Goal: Find contact information: Find contact information

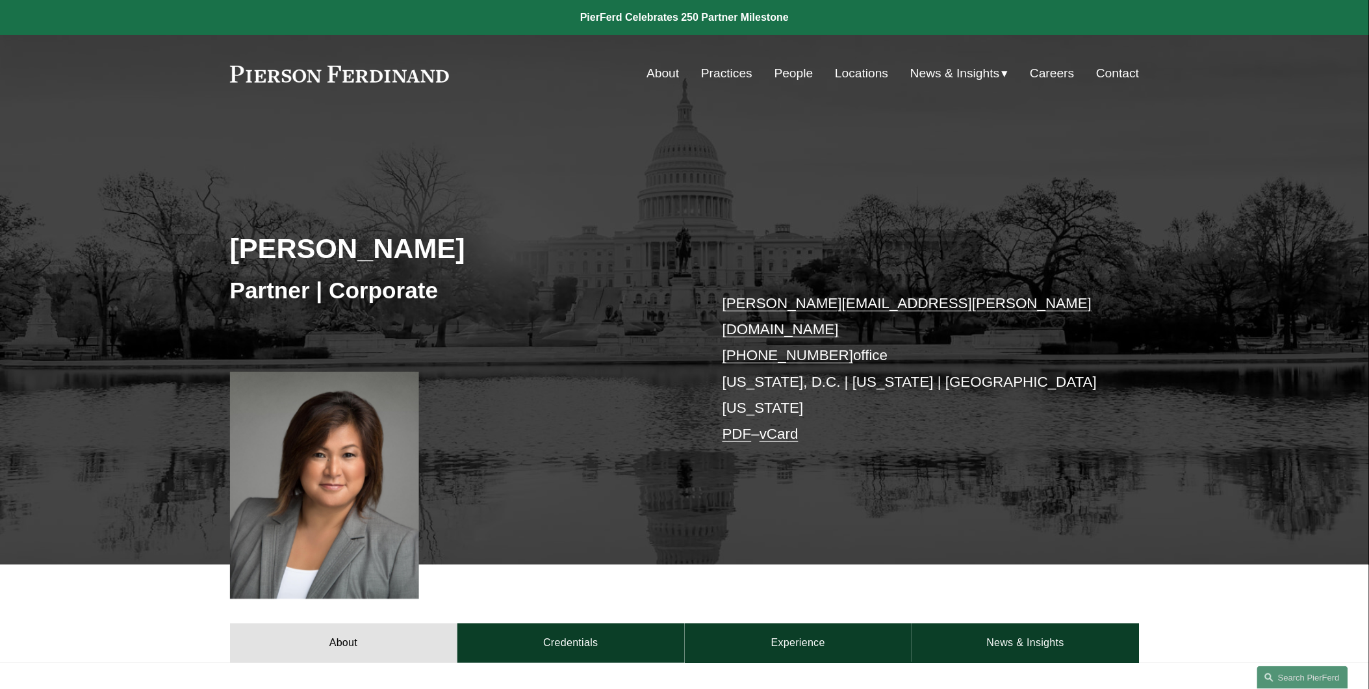
click at [852, 75] on link "Locations" at bounding box center [861, 73] width 53 height 25
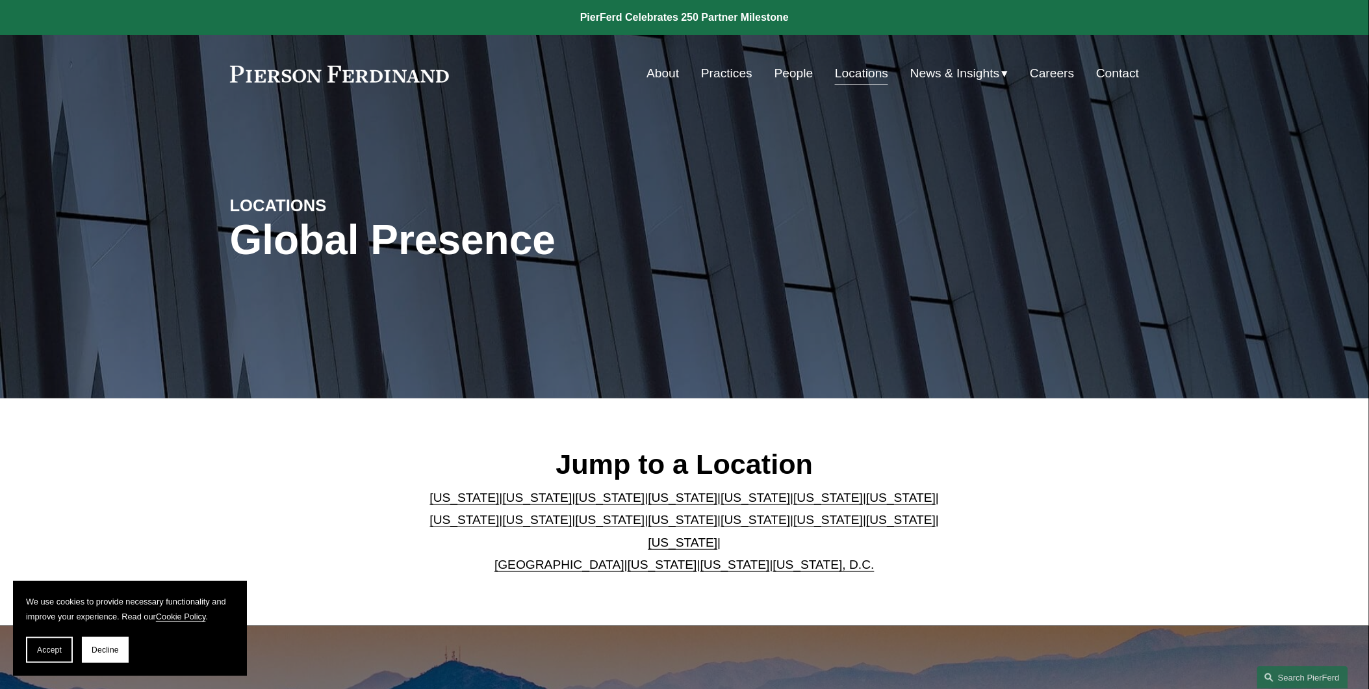
click at [510, 504] on link "[US_STATE]" at bounding box center [538, 497] width 70 height 14
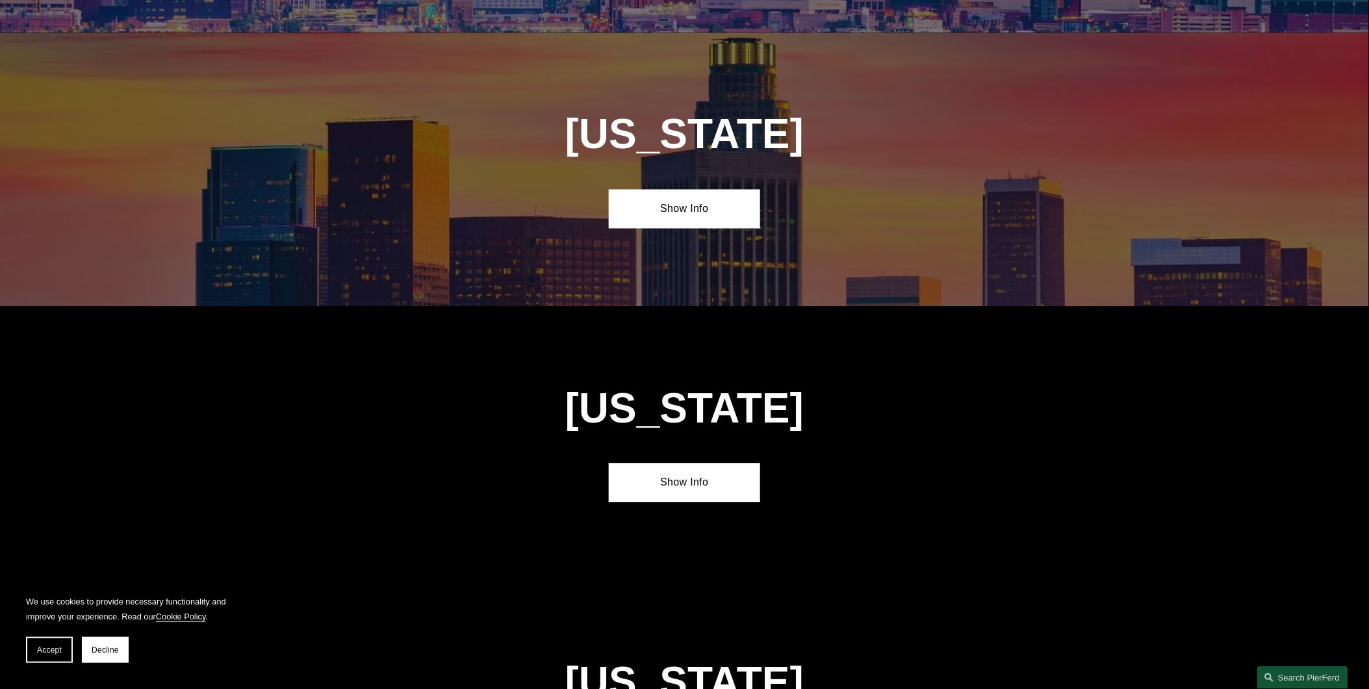
scroll to position [899, 0]
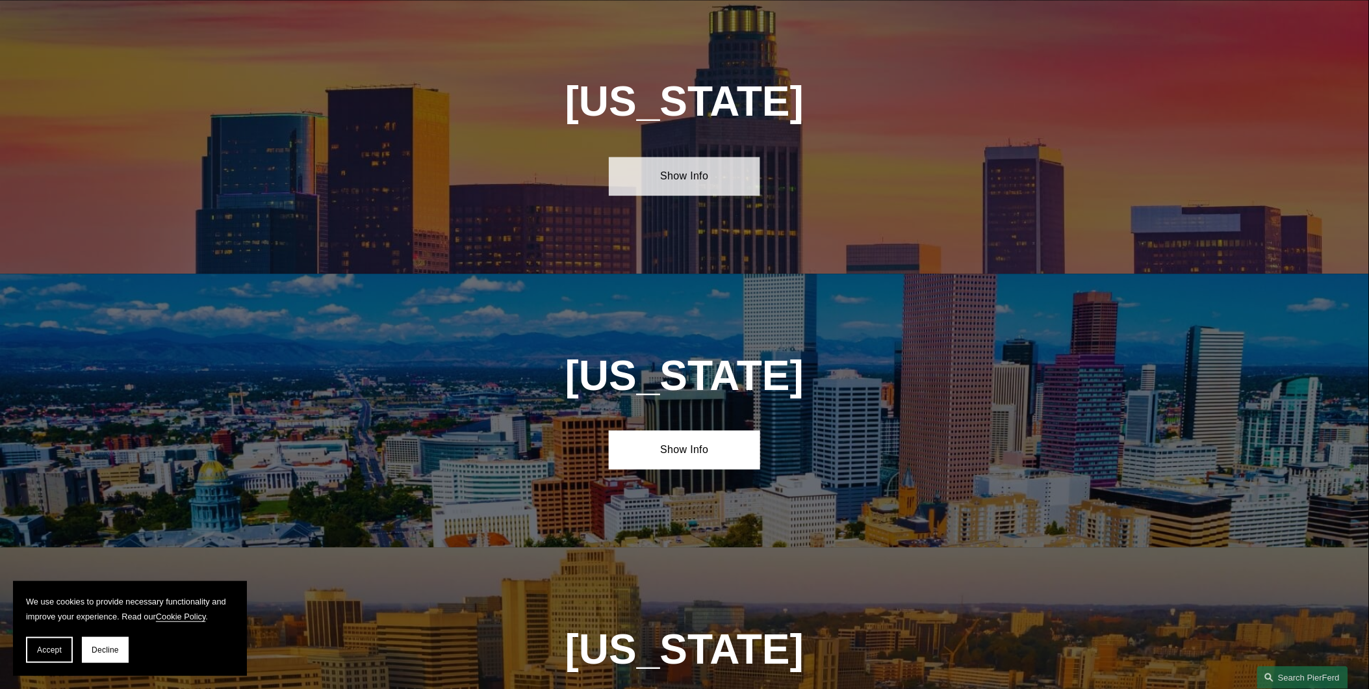
click at [692, 178] on link "Show Info" at bounding box center [684, 176] width 151 height 39
